Goal: Transaction & Acquisition: Purchase product/service

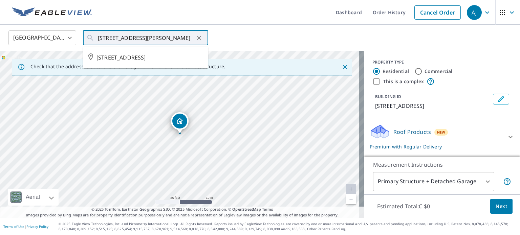
scroll to position [0, 26]
click at [114, 58] on span "[STREET_ADDRESS]" at bounding box center [150, 58] width 106 height 8
type input "[STREET_ADDRESS]"
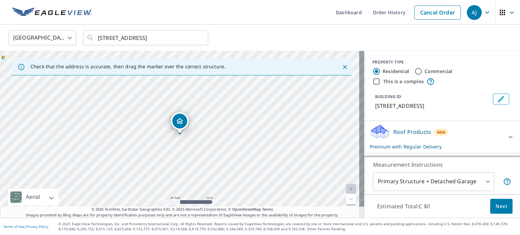
scroll to position [0, 0]
click at [486, 218] on footer "Terms of Use | Privacy Policy © 2025 Eagle View Technologies, Inc. and Pictomet…" at bounding box center [260, 226] width 520 height 17
click at [490, 212] on button "Next" at bounding box center [501, 206] width 22 height 15
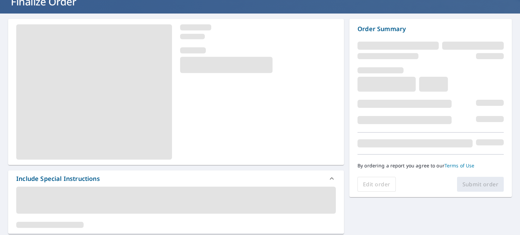
scroll to position [68, 0]
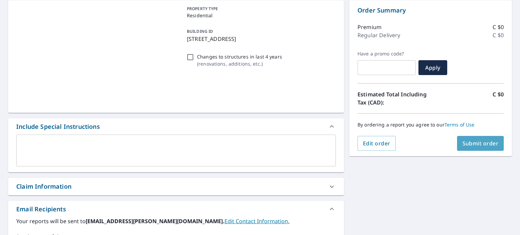
click at [478, 145] on span "Submit order" at bounding box center [481, 143] width 36 height 7
checkbox input "true"
